Goal: Task Accomplishment & Management: Use online tool/utility

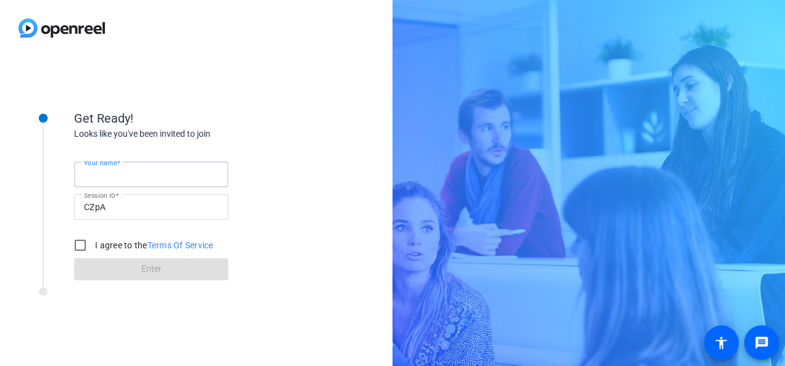
click at [159, 176] on input "Your name" at bounding box center [151, 174] width 135 height 15
type input "[PERSON_NAME]"
click at [221, 84] on div "Get Ready! Looks like you've been invited to join Your name [PERSON_NAME] Sessi…" at bounding box center [196, 211] width 392 height 310
click at [89, 246] on input "I agree to the Terms Of Service" at bounding box center [80, 245] width 25 height 25
checkbox input "true"
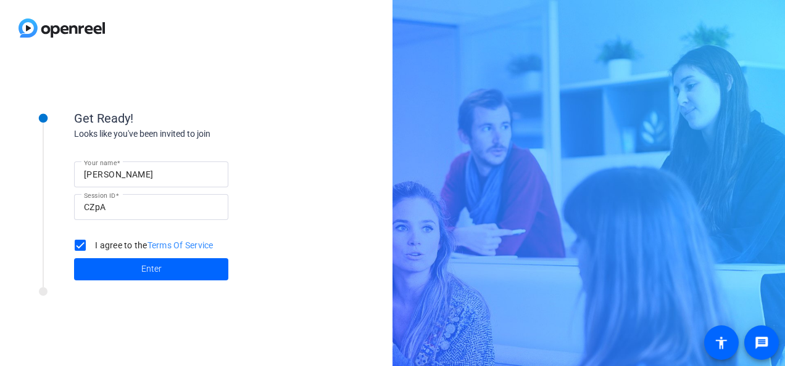
click at [128, 268] on span at bounding box center [151, 270] width 154 height 30
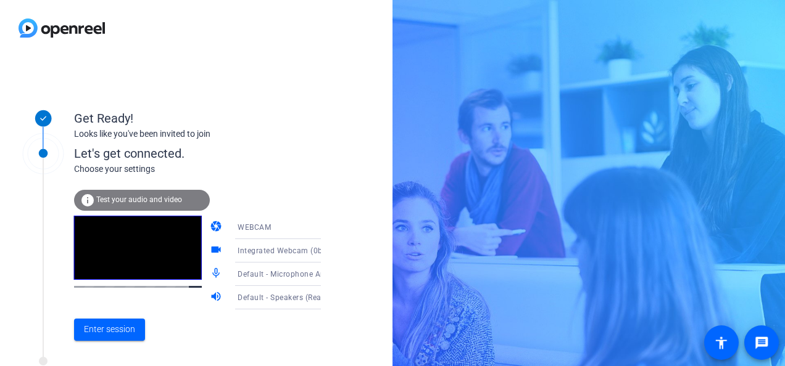
click at [133, 200] on span "Test your audio and video" at bounding box center [139, 200] width 86 height 9
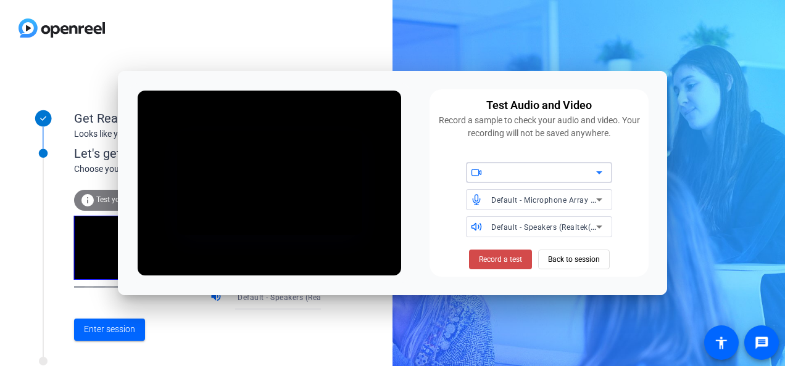
click at [496, 260] on span "Record a test" at bounding box center [500, 259] width 43 height 11
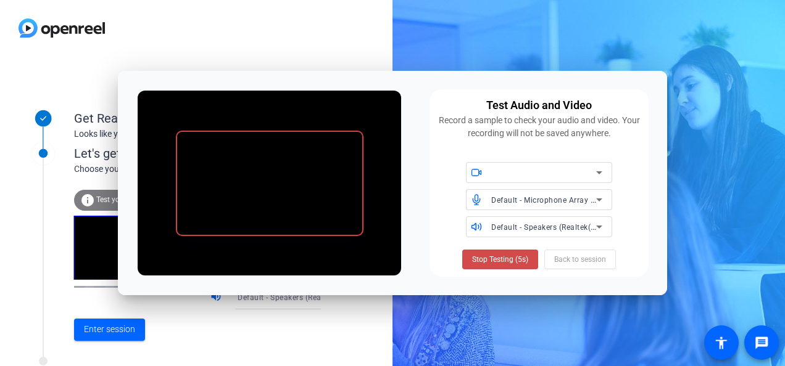
click at [502, 263] on span "Stop Testing (5s)" at bounding box center [500, 259] width 56 height 11
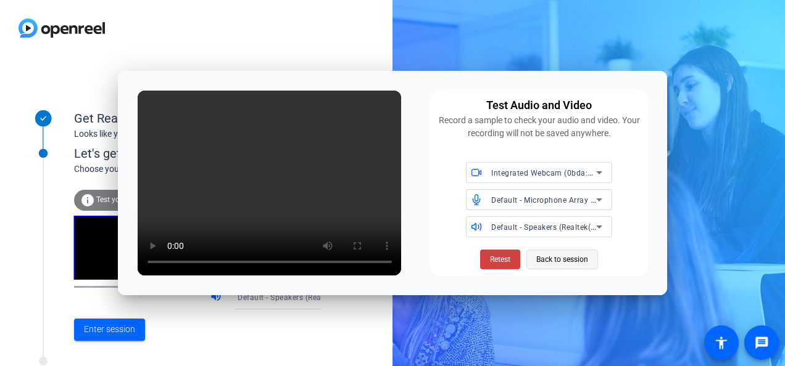
click at [540, 260] on span "Back to session" at bounding box center [562, 259] width 52 height 23
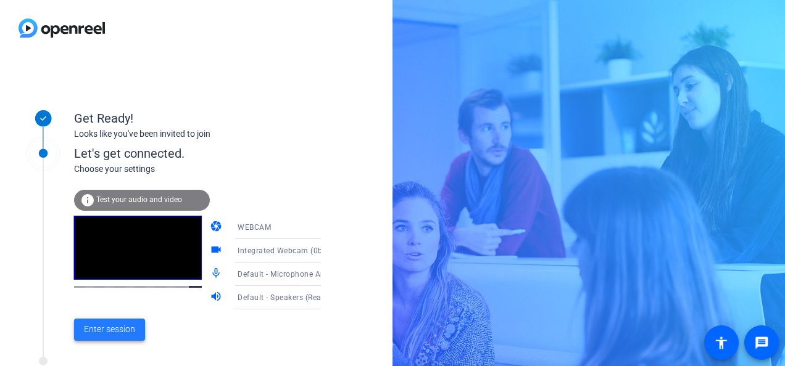
click at [105, 333] on span "Enter session" at bounding box center [109, 329] width 51 height 13
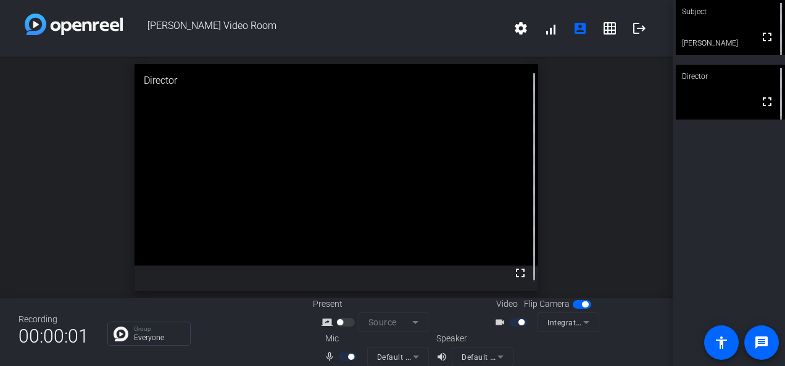
click at [634, 144] on div "open_in_new Director fullscreen" at bounding box center [336, 178] width 673 height 242
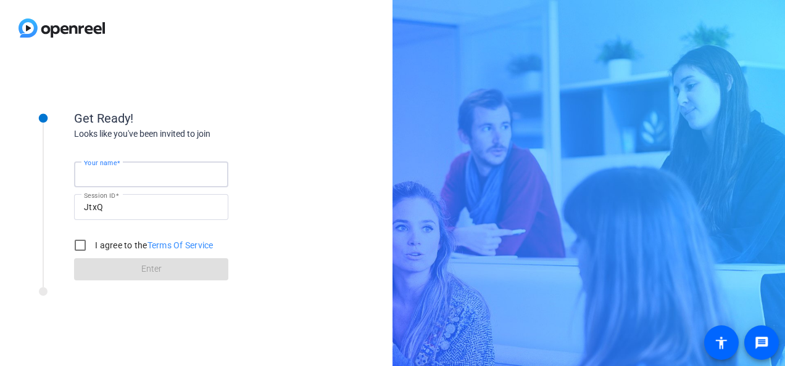
drag, startPoint x: 130, startPoint y: 168, endPoint x: 133, endPoint y: 176, distance: 8.8
click at [130, 168] on input "Your name" at bounding box center [151, 174] width 135 height 15
type input "[PERSON_NAME]"
click at [75, 250] on input "I agree to the Terms Of Service" at bounding box center [80, 245] width 25 height 25
checkbox input "true"
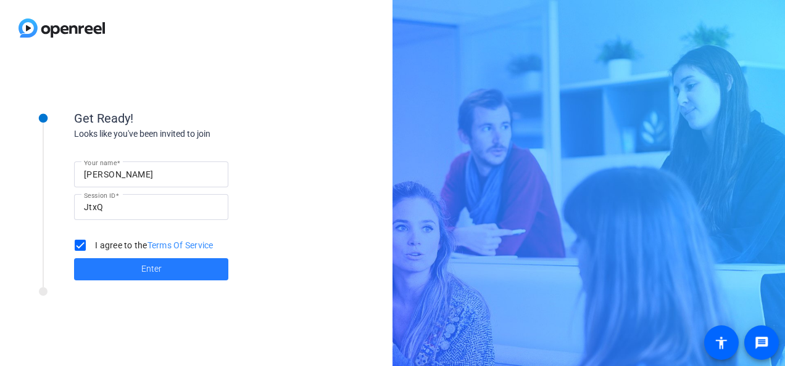
click at [138, 272] on span at bounding box center [151, 270] width 154 height 30
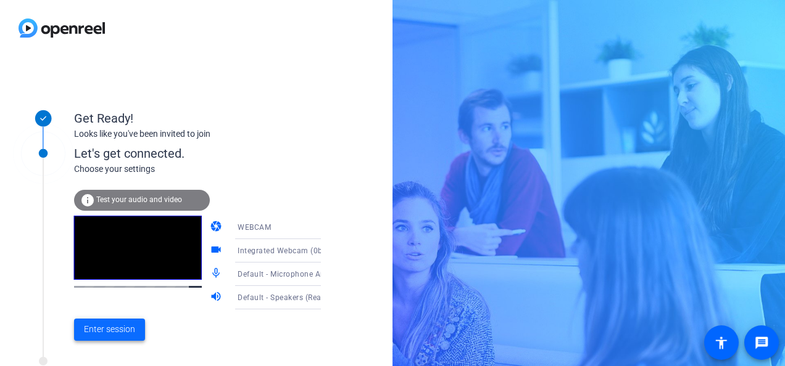
click at [97, 333] on span "Enter session" at bounding box center [109, 329] width 51 height 13
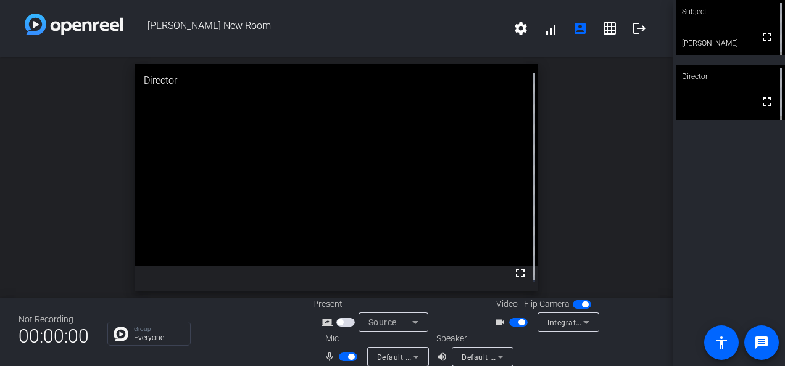
click at [617, 85] on div "open_in_new Director fullscreen" at bounding box center [336, 178] width 673 height 242
drag, startPoint x: 760, startPoint y: 35, endPoint x: 763, endPoint y: 80, distance: 45.7
click at [760, 35] on mat-icon "fullscreen" at bounding box center [767, 37] width 15 height 15
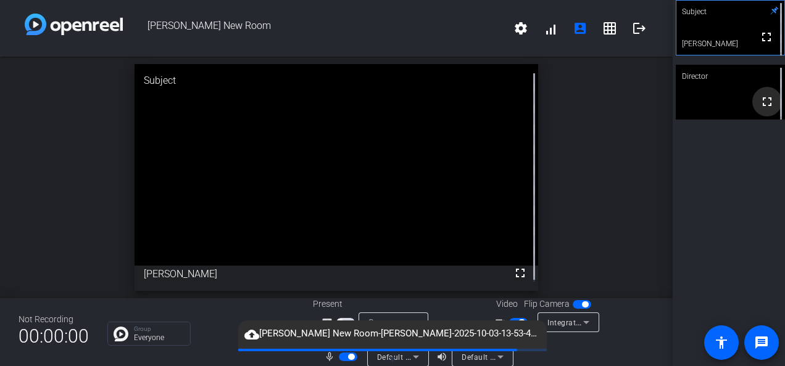
click at [754, 91] on span at bounding box center [767, 102] width 30 height 30
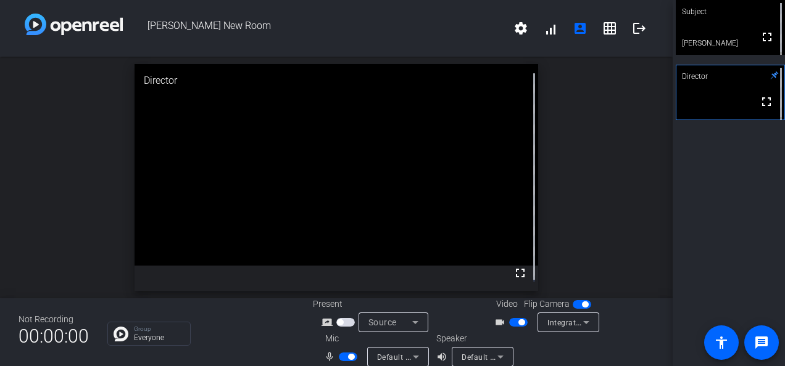
click at [753, 19] on div "Subject" at bounding box center [730, 11] width 109 height 23
